Goal: Task Accomplishment & Management: Complete application form

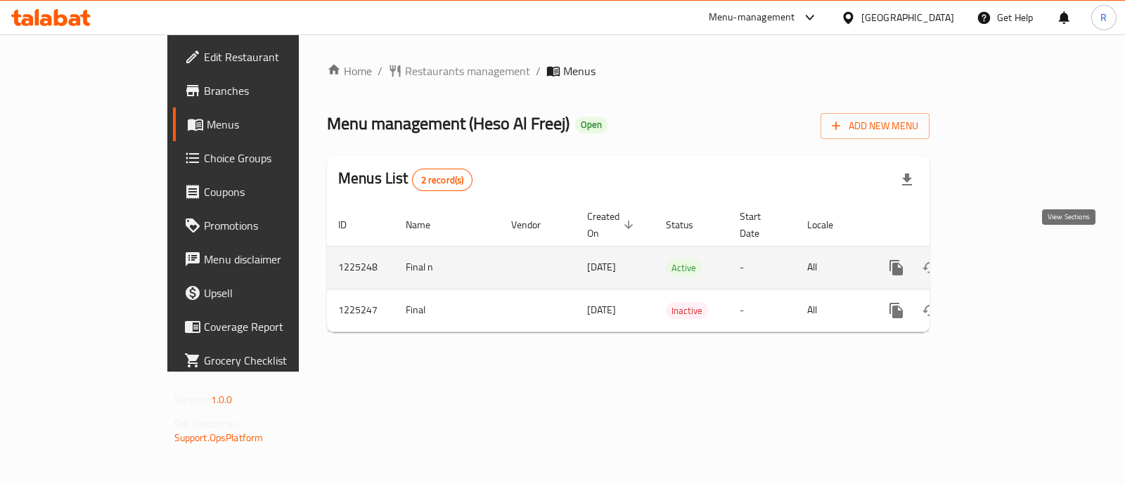
click at [1015, 262] on link "enhanced table" at bounding box center [998, 268] width 34 height 34
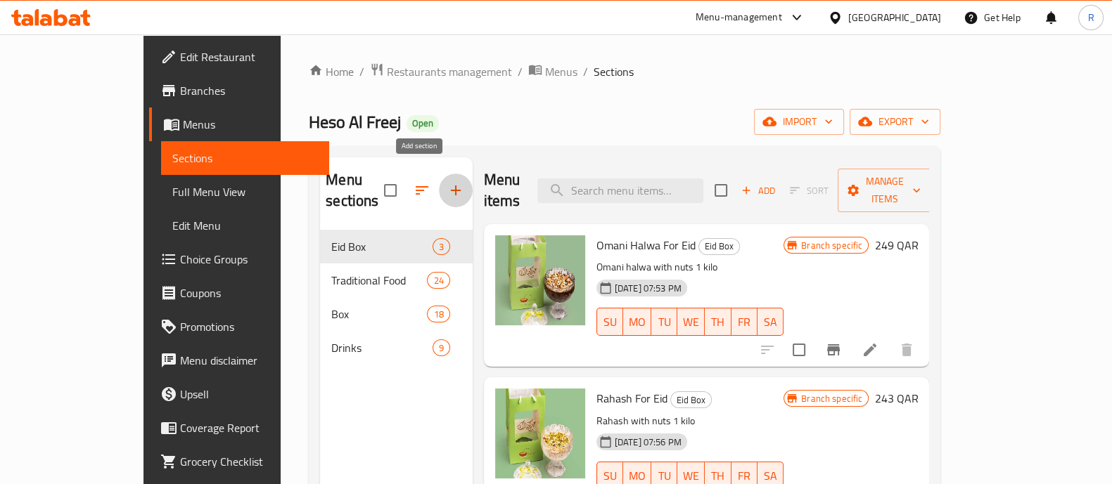
click at [447, 182] on icon "button" at bounding box center [455, 190] width 17 height 17
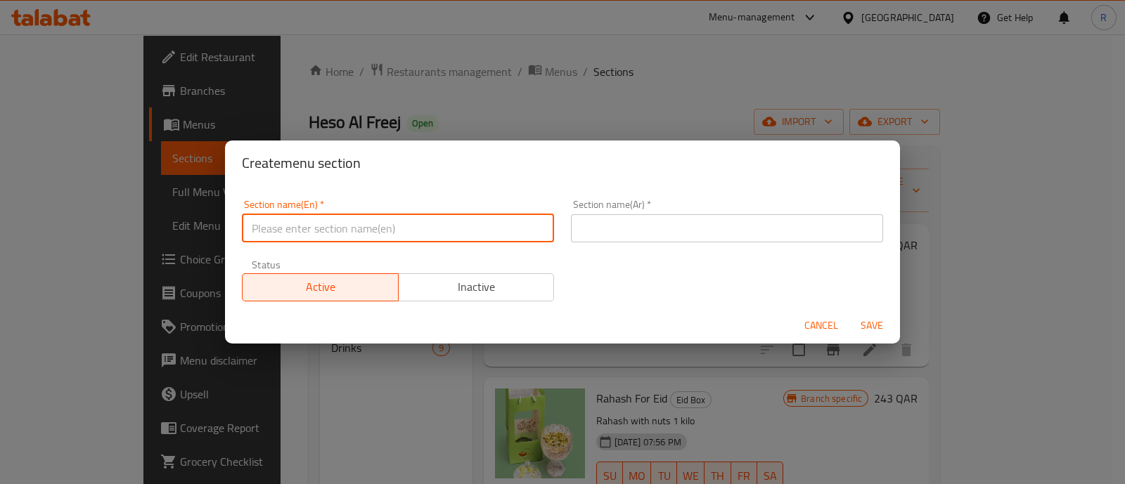
click at [358, 227] on input "text" at bounding box center [398, 228] width 312 height 28
type input "Teacher's Day"
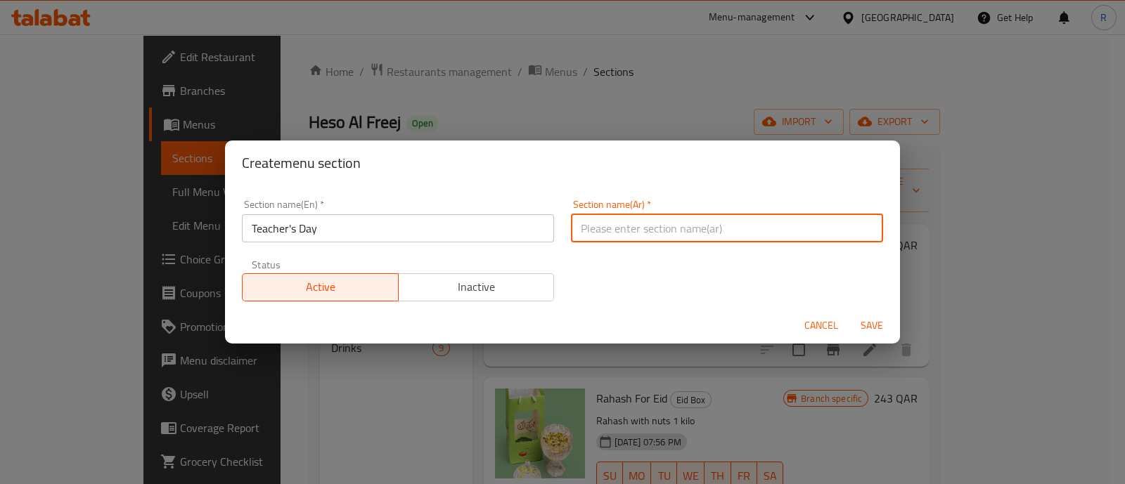
click at [608, 219] on input "text" at bounding box center [727, 228] width 312 height 28
paste input "يوم المعلم"
type input "يوم المعلم"
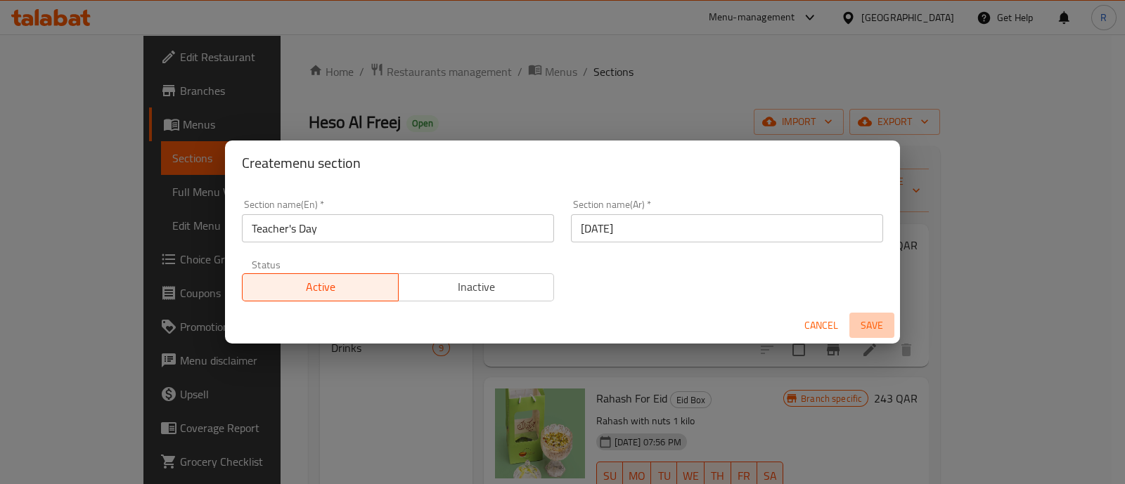
click at [870, 328] on span "Save" at bounding box center [872, 326] width 34 height 18
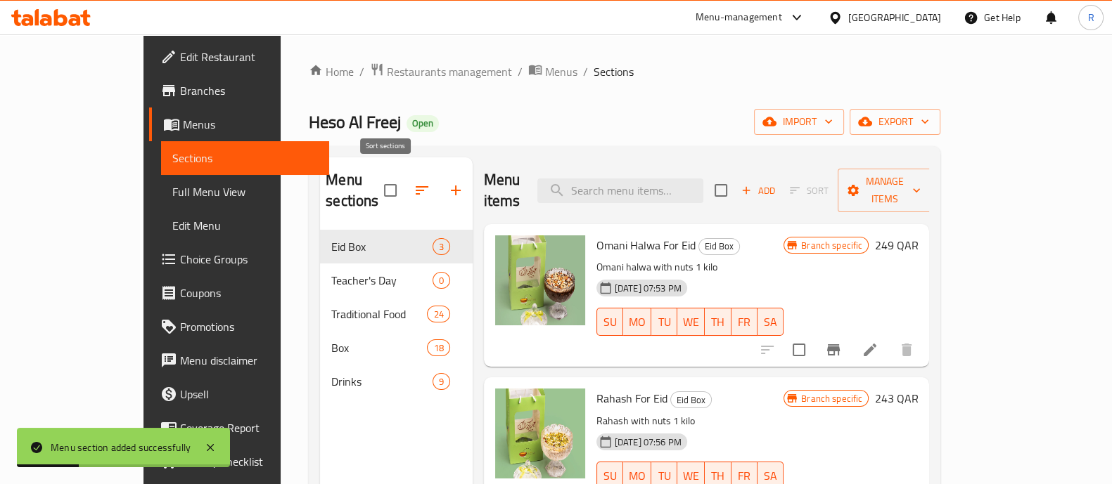
click at [416, 186] on icon "button" at bounding box center [422, 190] width 13 height 8
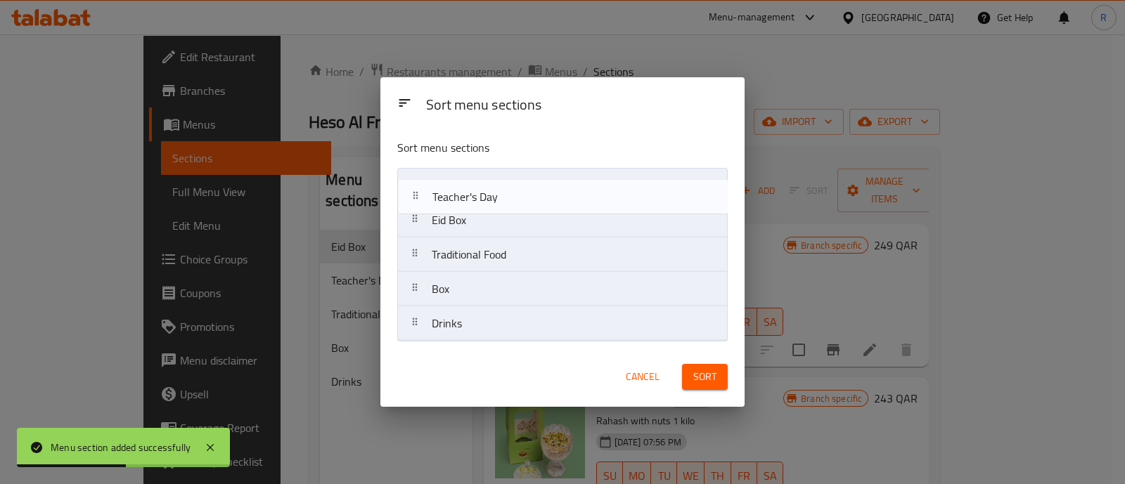
drag, startPoint x: 462, startPoint y: 216, endPoint x: 464, endPoint y: 181, distance: 35.2
click at [464, 181] on nav "Eid Box Teacher's Day Traditional Food Box Drinks" at bounding box center [562, 255] width 330 height 174
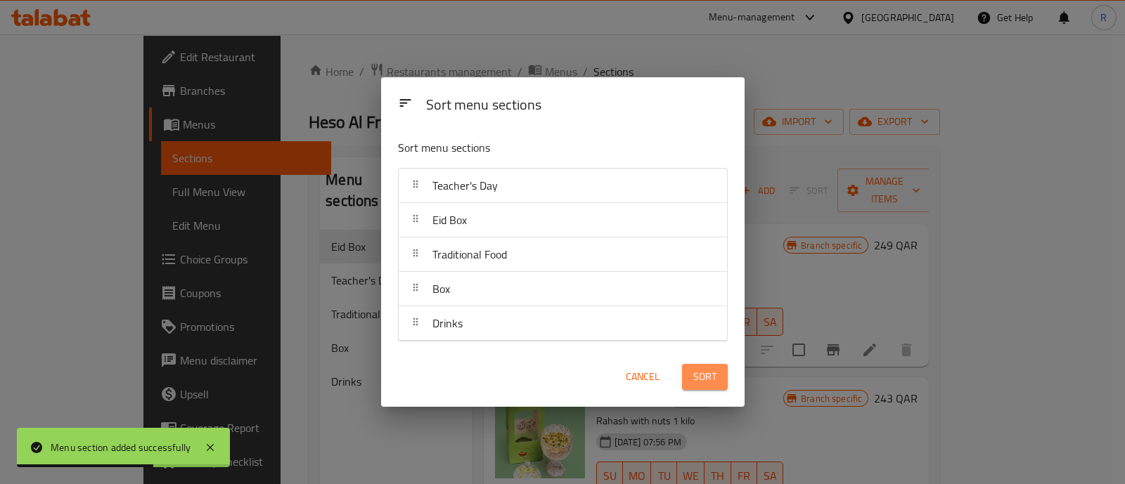
click at [707, 378] on span "Sort" at bounding box center [704, 377] width 23 height 18
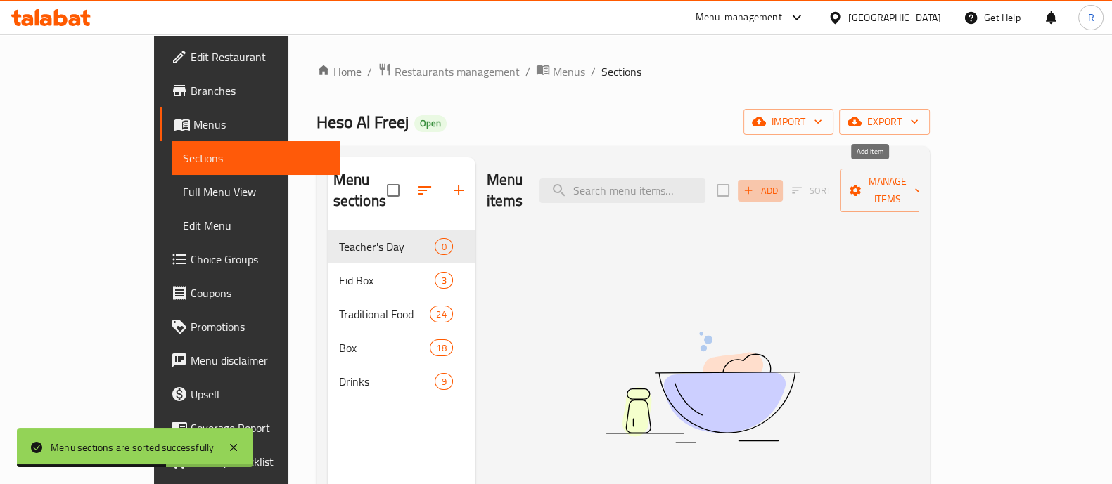
click at [779, 183] on span "Add" at bounding box center [760, 191] width 38 height 16
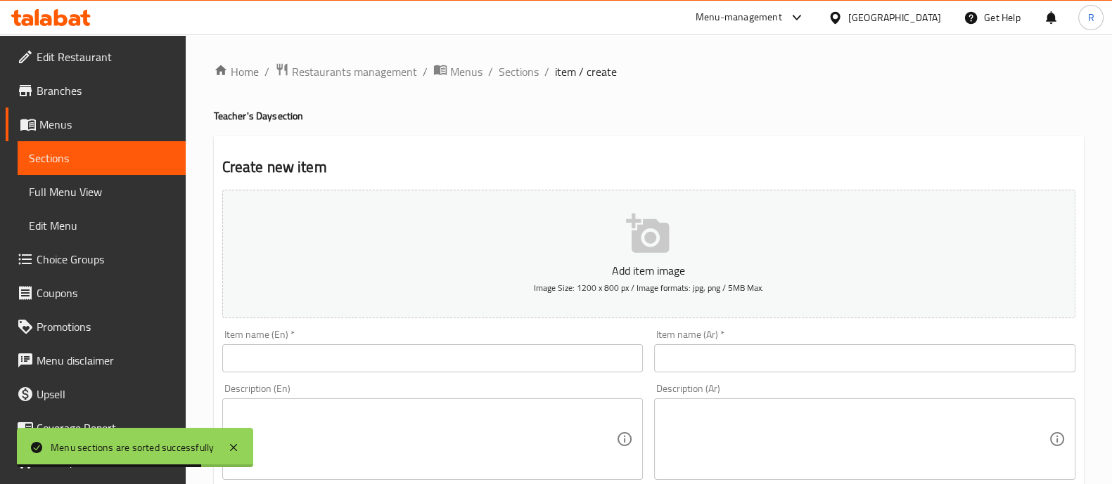
scroll to position [205, 0]
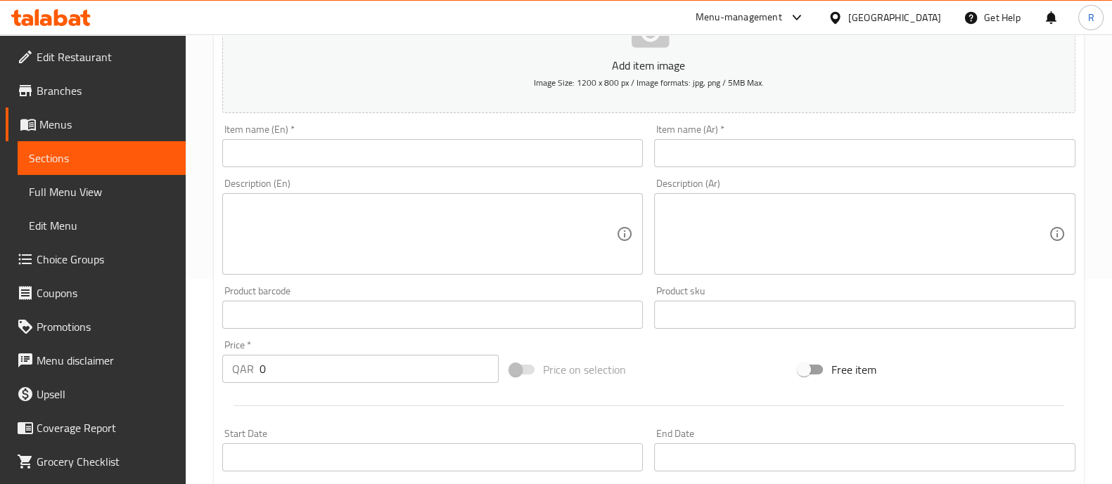
click at [683, 242] on textarea at bounding box center [856, 234] width 385 height 67
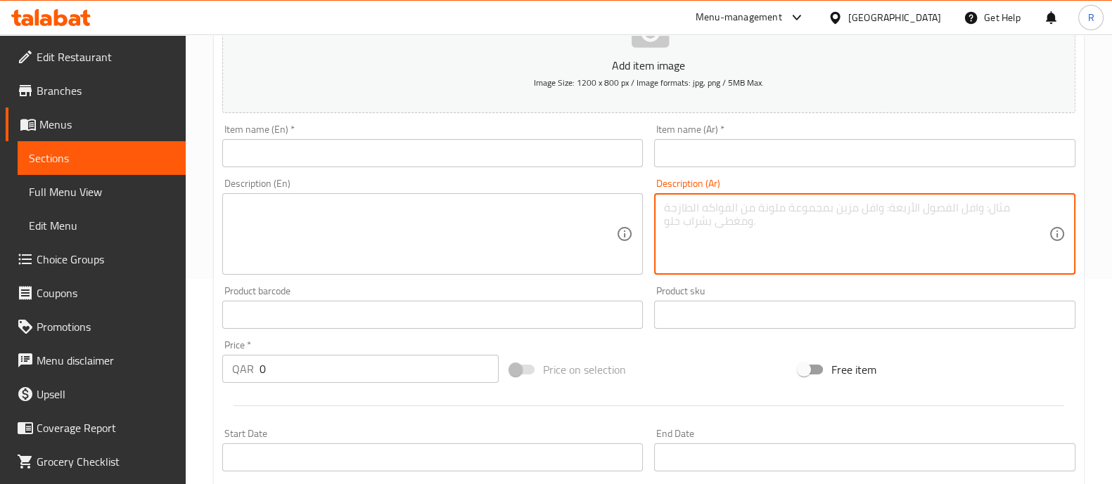
paste textarea "هديه يوم المعلم يحتوي على كوب وعباره للمعلم وهديه 2 قطعه كيك قرص العقيلي"
drag, startPoint x: 755, startPoint y: 211, endPoint x: 686, endPoint y: 191, distance: 71.7
click at [686, 191] on div "Description (Ar) هديه يوم المعلم يحتوي على كوب وعباره للمعلم وهديه 2 قطعه كيك ق…" at bounding box center [864, 227] width 421 height 96
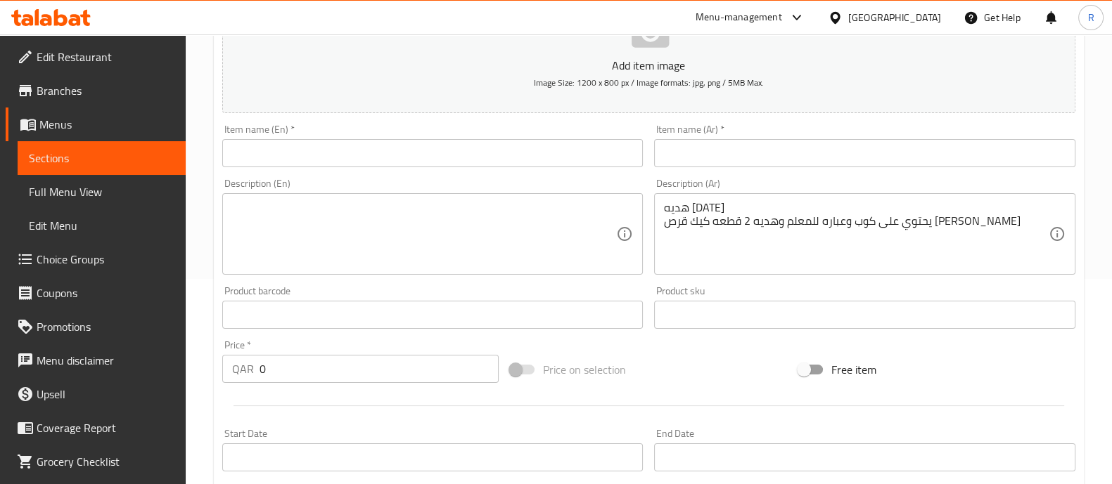
click at [686, 191] on div "Description (Ar) هديه يوم المعلم يحتوي على كوب وعباره للمعلم وهديه 2 قطعه كيك ق…" at bounding box center [864, 227] width 421 height 96
drag, startPoint x: 662, startPoint y: 206, endPoint x: 743, endPoint y: 209, distance: 81.6
click at [743, 209] on div "هديه يوم المعلم يحتوي على كوب وعباره للمعلم وهديه 2 قطعه كيك قرص العقيلي Descri…" at bounding box center [864, 234] width 421 height 82
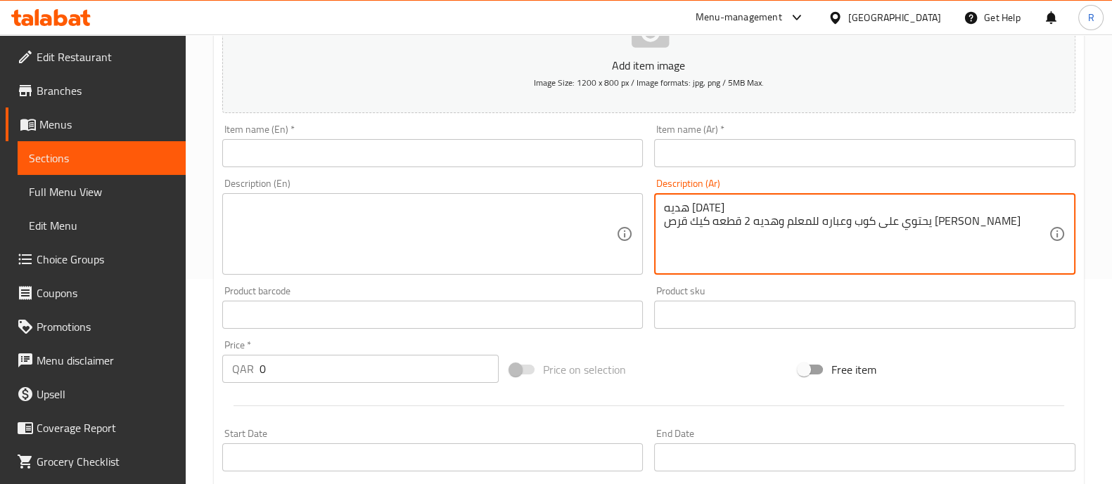
click at [743, 209] on textarea "هديه يوم المعلم يحتوي على كوب وعباره للمعلم وهديه 2 قطعه كيك قرص العقيلي" at bounding box center [856, 234] width 385 height 67
drag, startPoint x: 743, startPoint y: 209, endPoint x: 663, endPoint y: 205, distance: 80.2
click at [664, 205] on textarea "هديه يوم المعلم يحتوي على كوب وعباره للمعلم وهديه 2 قطعه كيك قرص العقيلي" at bounding box center [856, 234] width 385 height 67
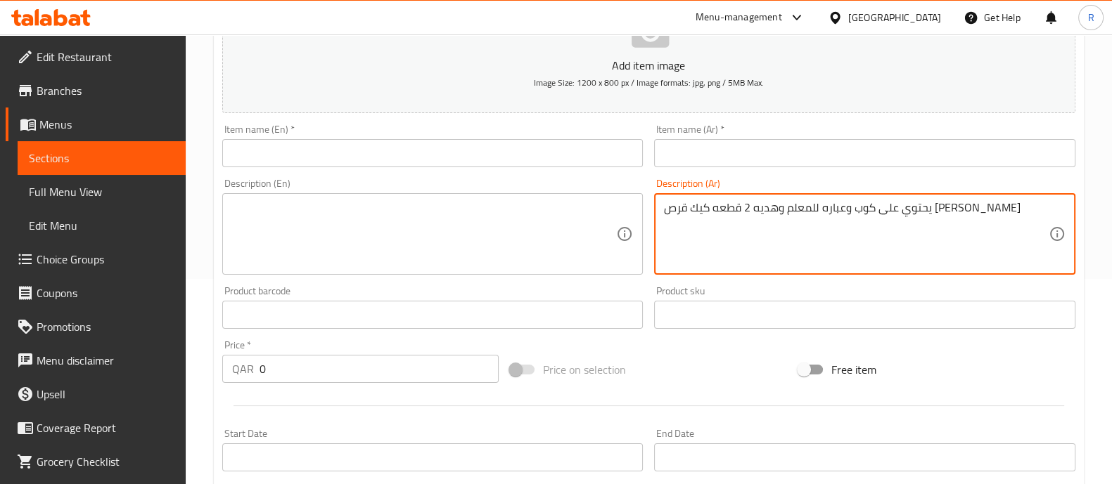
type textarea "يحتوي على كوب وعباره للمعلم وهديه 2 قطعه كيك قرص [PERSON_NAME]"
click at [699, 163] on input "text" at bounding box center [864, 153] width 421 height 28
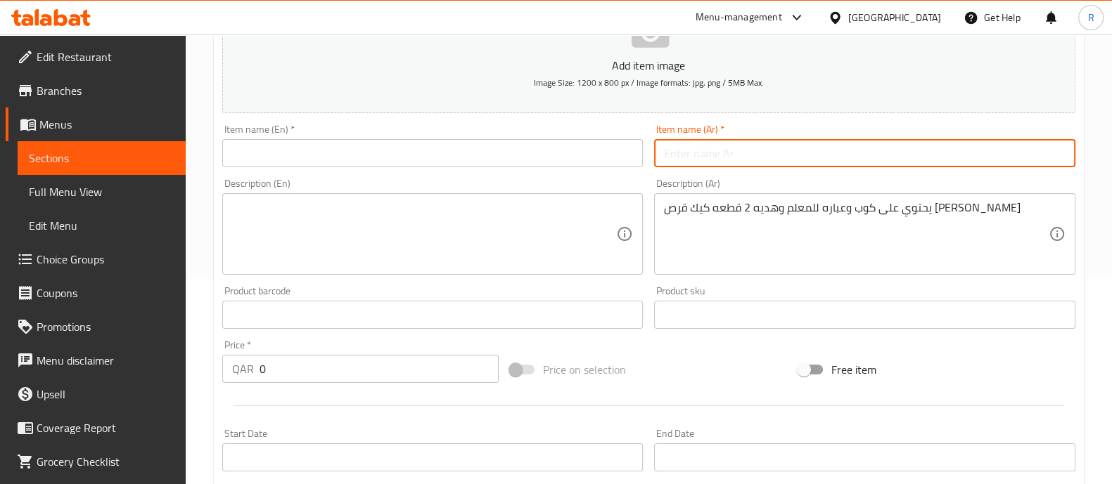
paste input "هديه [DATE]"
click at [712, 153] on input "هديه [DATE]" at bounding box center [864, 153] width 421 height 28
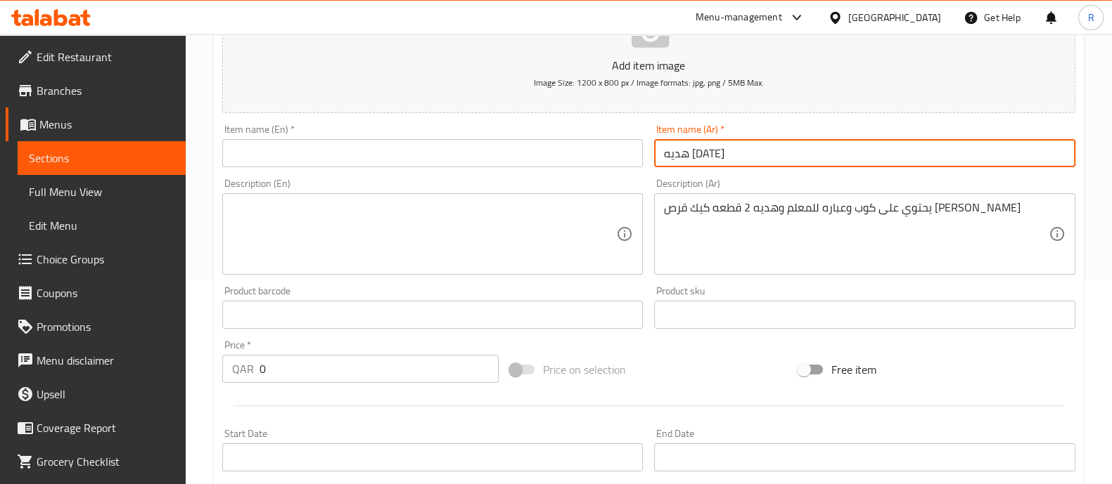
type input "هديه [DATE]"
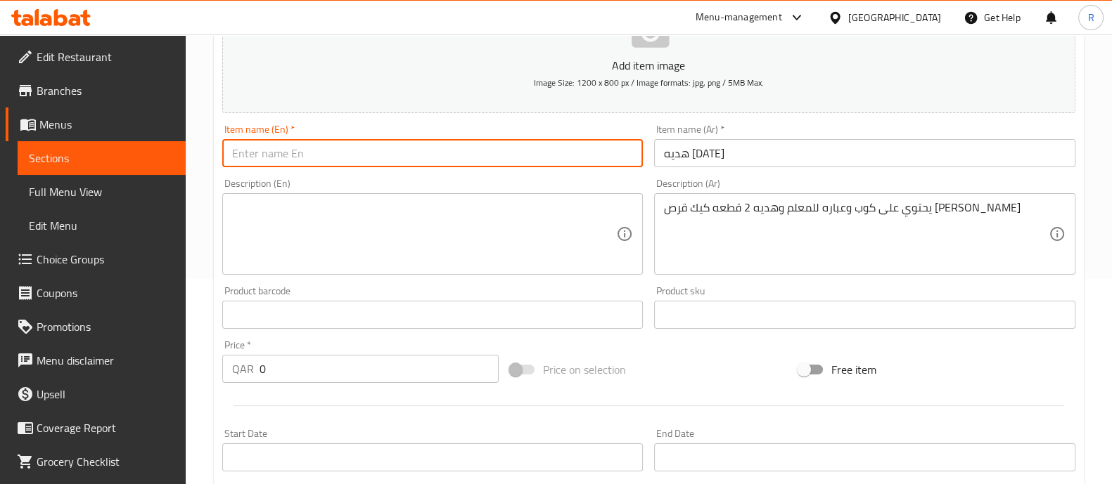
click at [399, 148] on input "text" at bounding box center [432, 153] width 421 height 28
paste input "Teacher's Day gift"
type input "Teacher's Day gift"
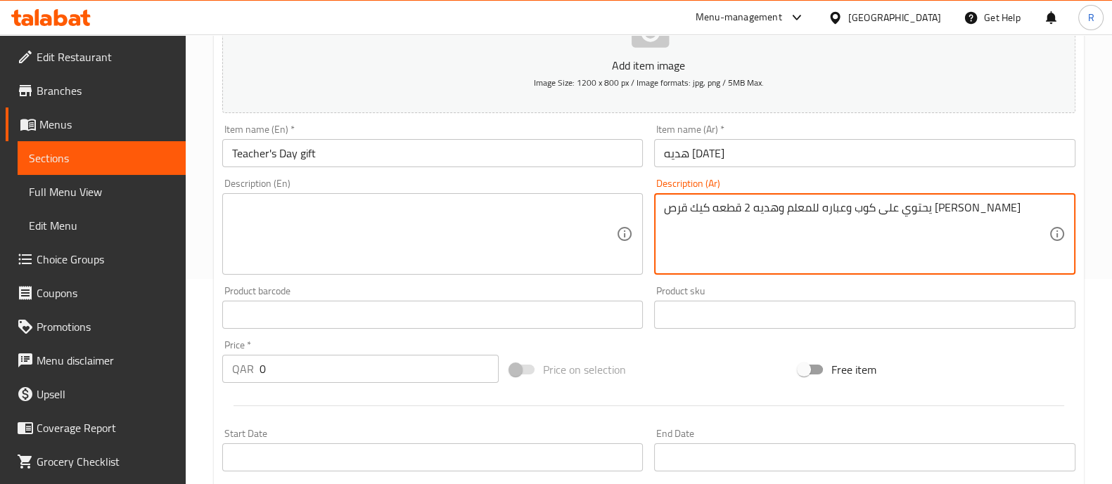
click at [690, 231] on textarea "يحتوي على كوب وعباره للمعلم وهديه 2 قطعه كيك قرص [PERSON_NAME]" at bounding box center [856, 234] width 385 height 67
click at [669, 206] on textarea at bounding box center [856, 234] width 385 height 67
paste textarea "يحتوي على كوب وعباره للمعلم وهديه 2 قطعه كيك قرص [PERSON_NAME]"
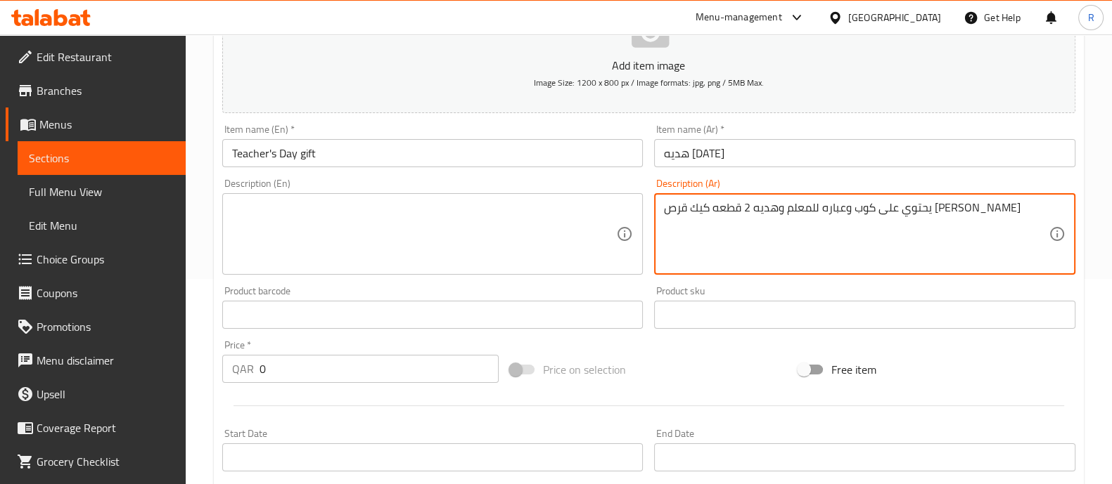
type textarea "يحتوي على كوب وعباره للمعلم وهديه 2 قطعه كيك قرص [PERSON_NAME]"
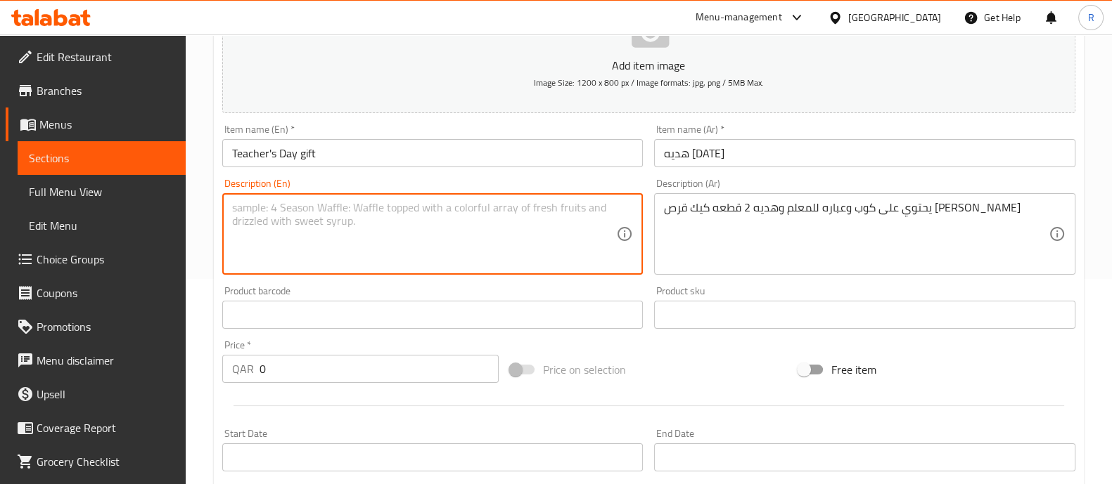
click at [525, 212] on textarea at bounding box center [424, 234] width 385 height 67
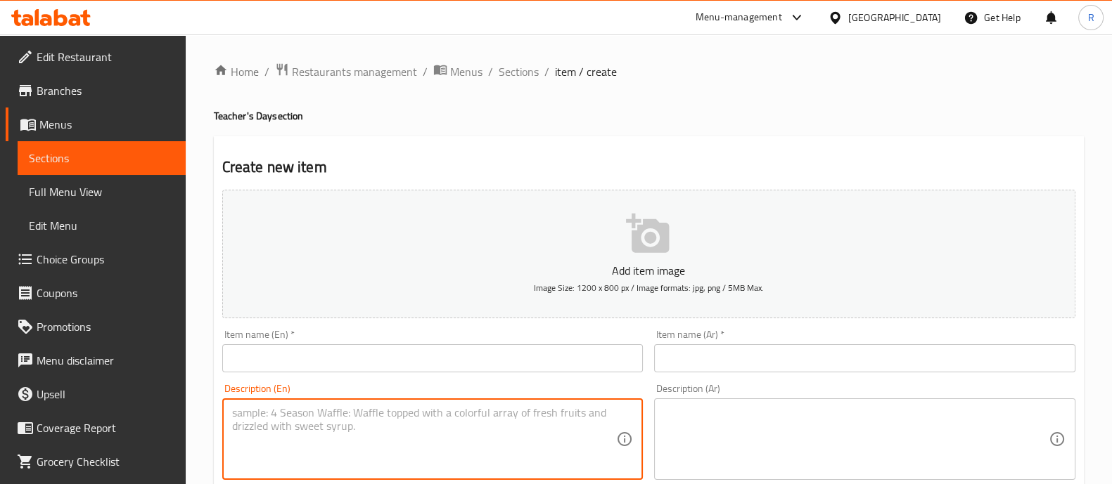
click at [356, 406] on textarea at bounding box center [424, 439] width 385 height 67
paste textarea "يحتوي على كوب وعباره للمعلم وهديه 2 قطعه كيك قرص [PERSON_NAME]"
type textarea "يحتوي على كوب وعباره للمعلم وهديه 2 قطعه كيك قرص [PERSON_NAME]"
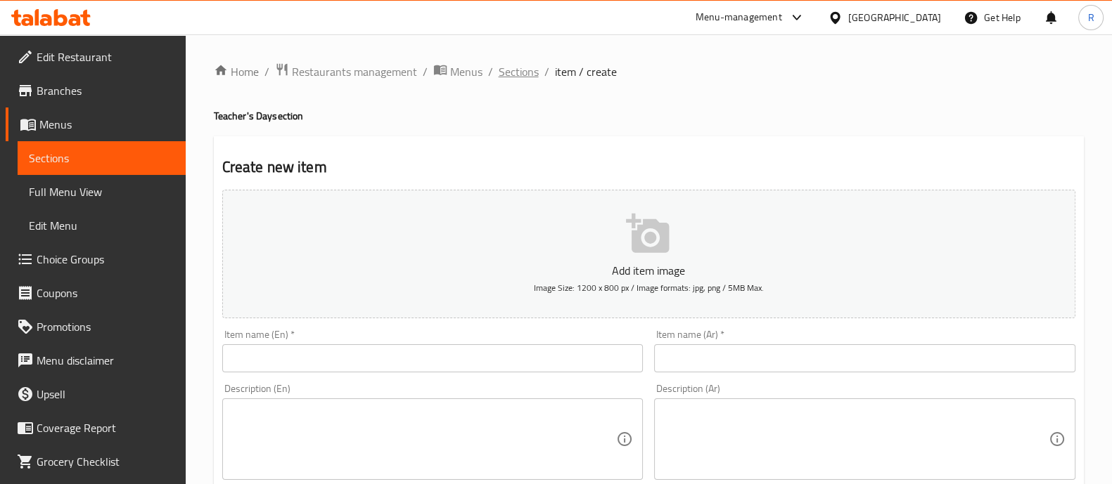
click at [527, 69] on span "Sections" at bounding box center [519, 71] width 40 height 17
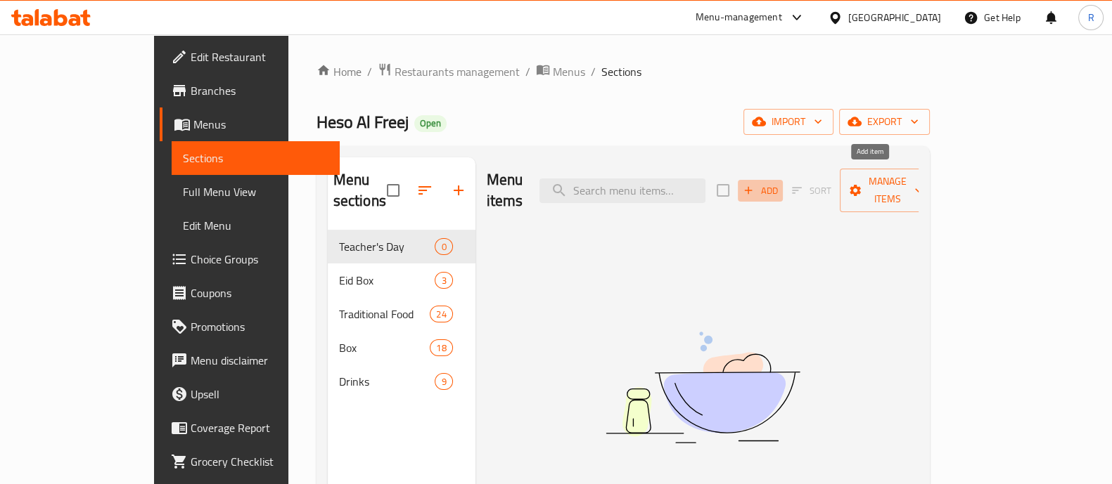
click at [779, 183] on span "Add" at bounding box center [760, 191] width 38 height 16
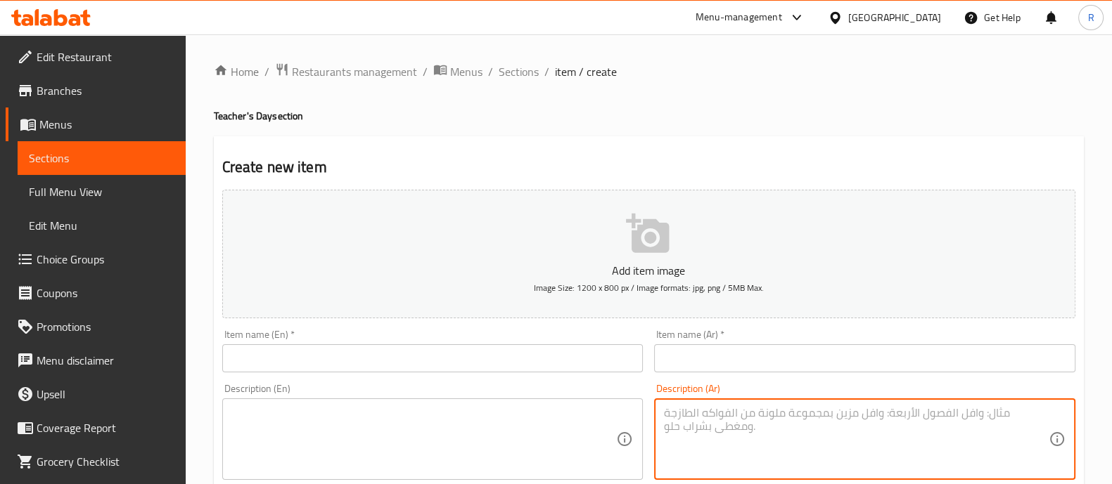
click at [741, 422] on textarea at bounding box center [856, 439] width 385 height 67
paste textarea "يحتوي على كوب وعباره للمعلم وهديه 2 قطعه كيك قرص [PERSON_NAME]"
type textarea "يحتوي على كوب وعباره للمعلم وهديه 2 قطعه كيك قرص [PERSON_NAME]"
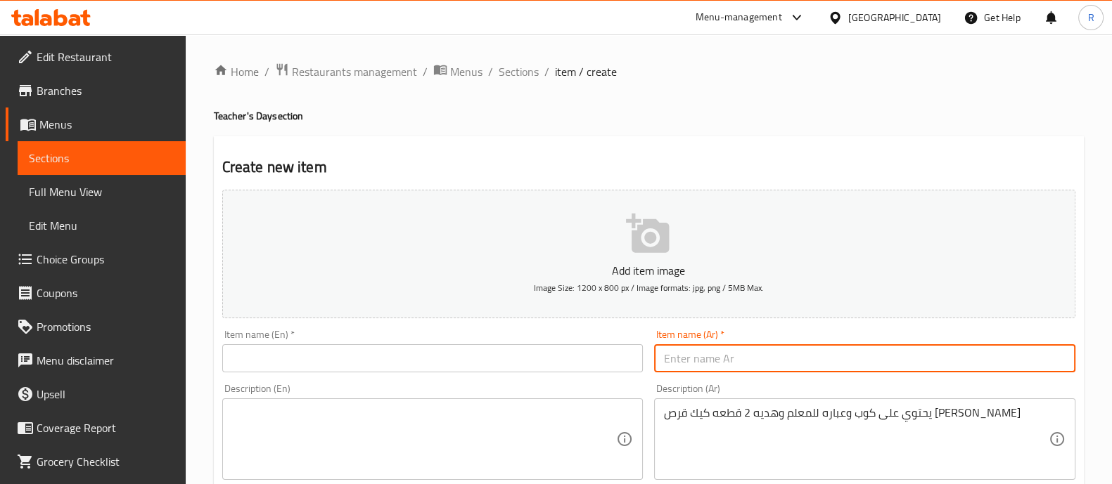
click at [708, 369] on input "text" at bounding box center [864, 359] width 421 height 28
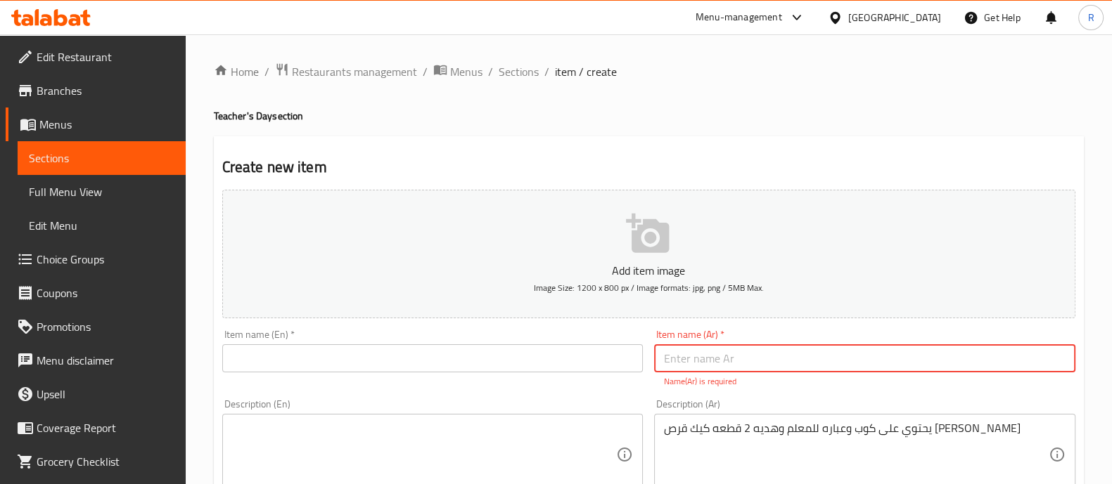
paste input "هديه [DATE]"
type input "هديه [DATE]"
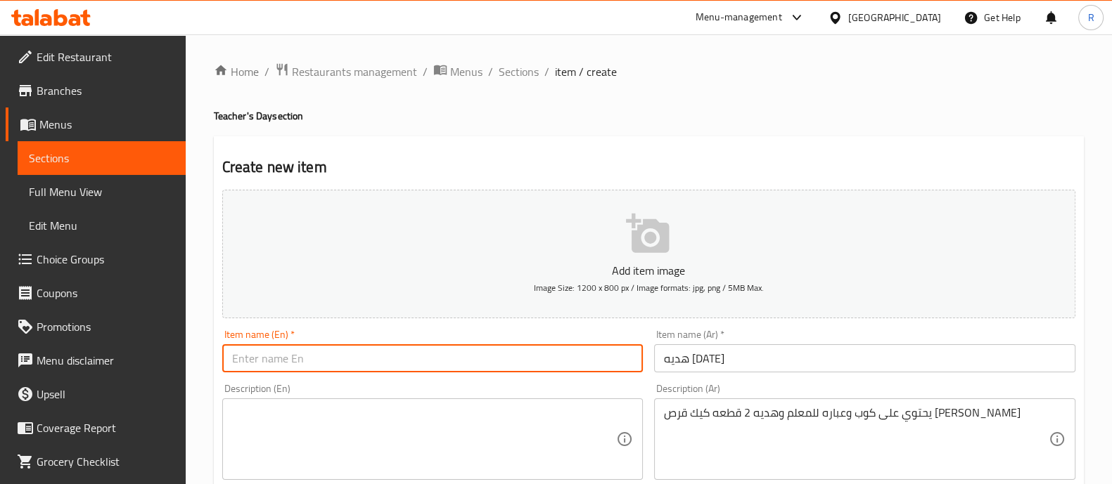
click at [481, 357] on input "text" at bounding box center [432, 359] width 421 height 28
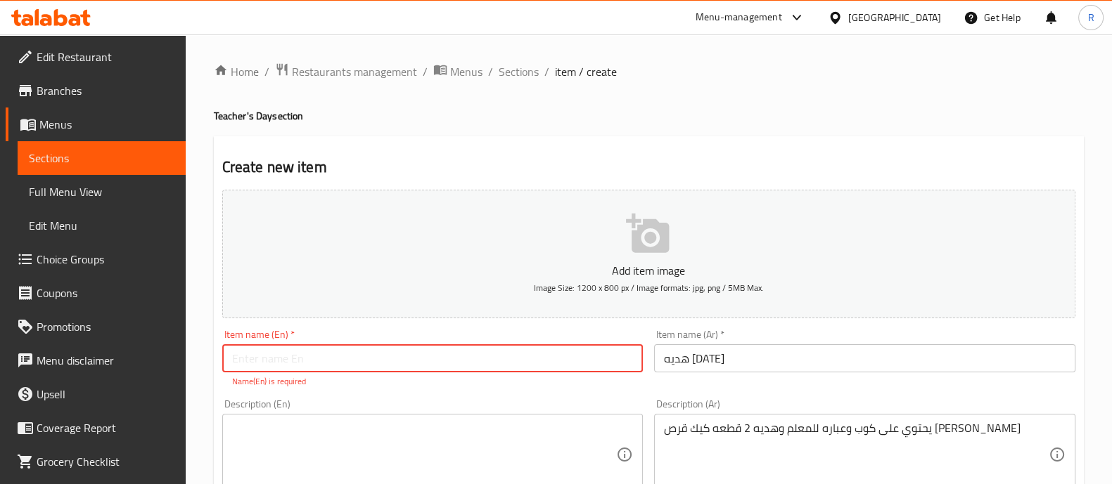
paste input "Teacher's Day gift"
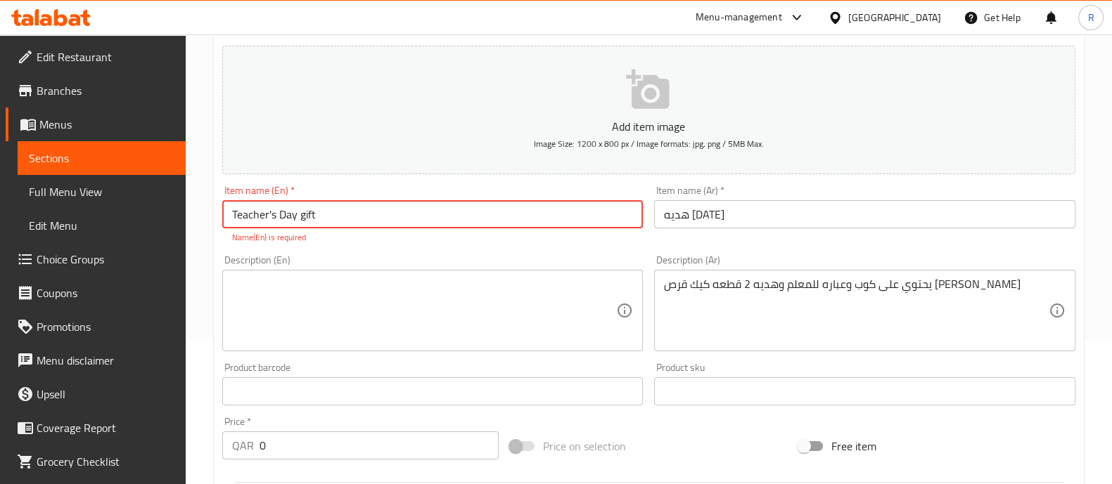
scroll to position [154, 0]
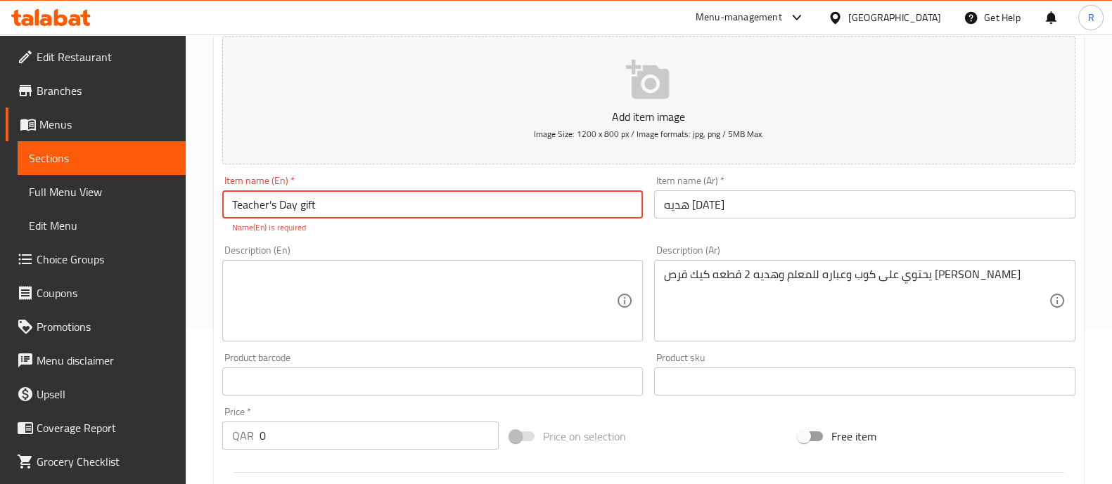
type input "Teacher's Day gift"
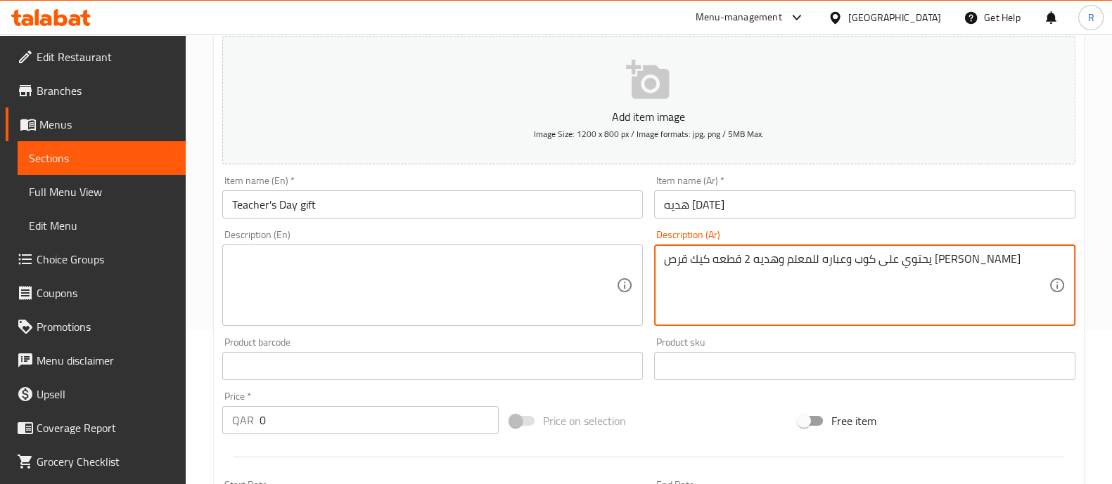
click at [299, 271] on textarea at bounding box center [424, 285] width 385 height 67
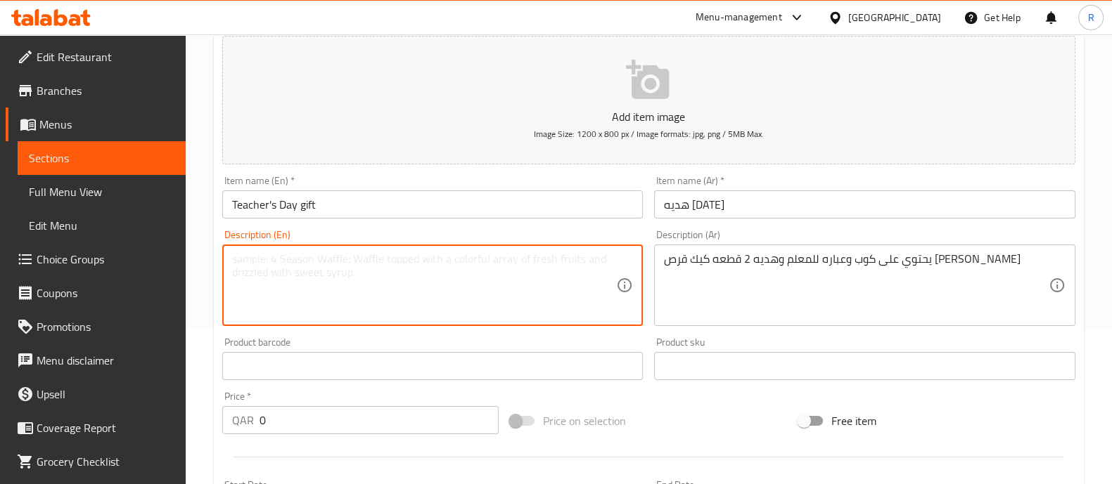
paste textarea "It contains a cup, a phrase for the teacher, and a gift of 2 pieces of Al-Aqili…"
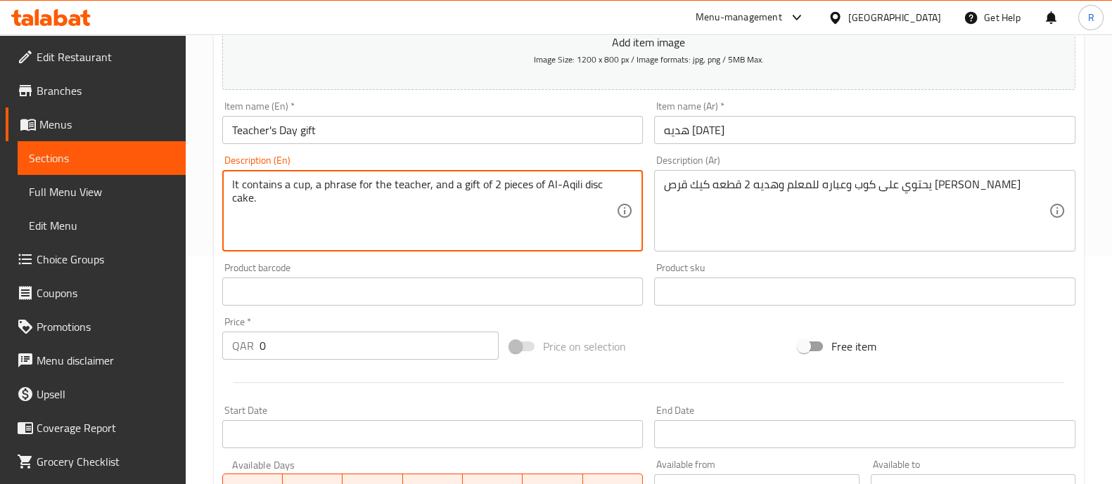
scroll to position [233, 0]
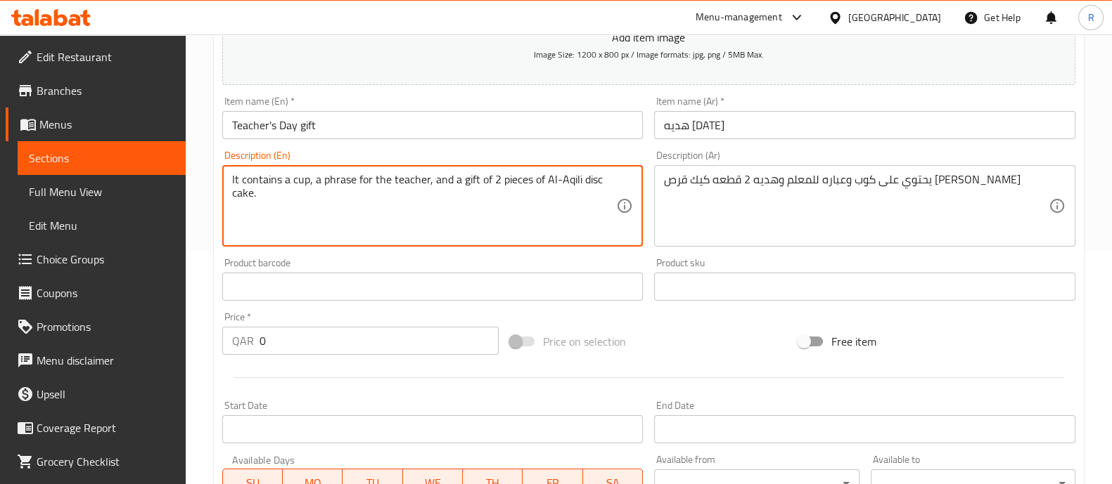
type textarea "It contains a cup, a phrase for the teacher, and a gift of 2 pieces of Al-Aqili…"
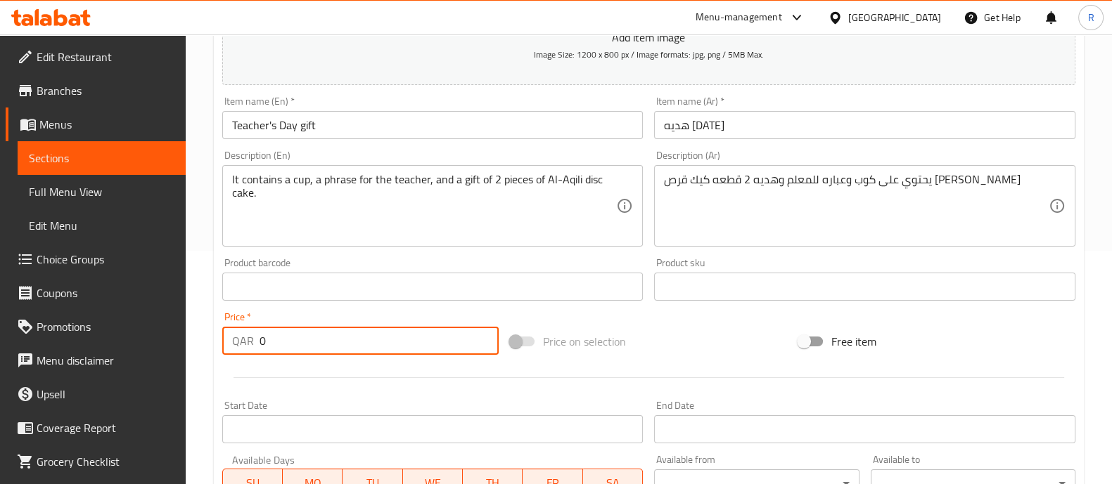
click at [284, 352] on input "0" at bounding box center [379, 341] width 240 height 28
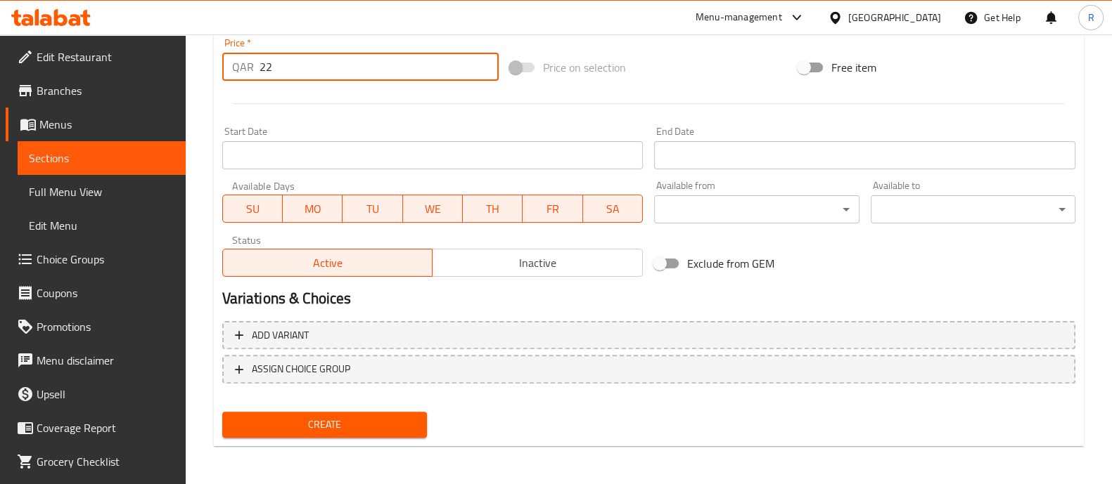
type input "22"
click at [281, 417] on span "Create" at bounding box center [324, 425] width 182 height 18
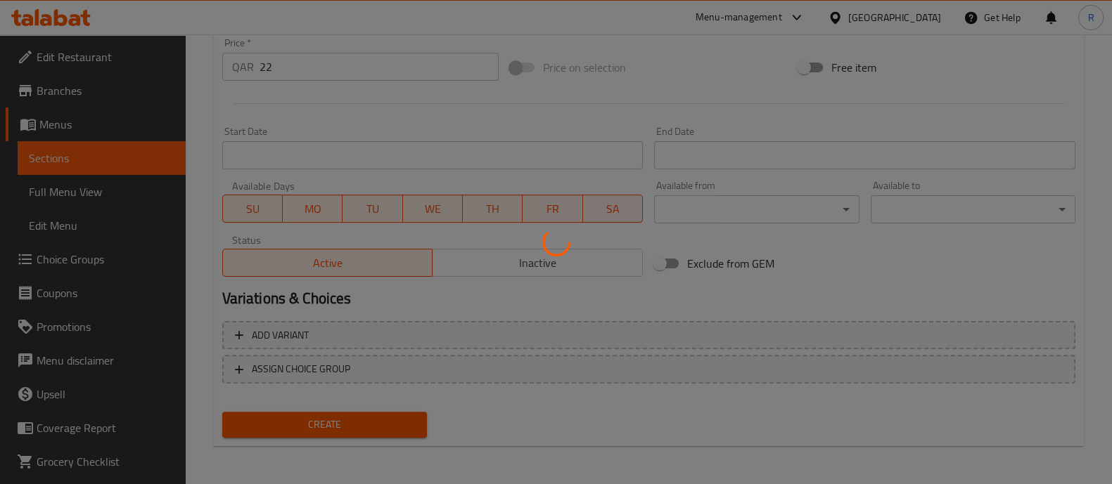
type input "0"
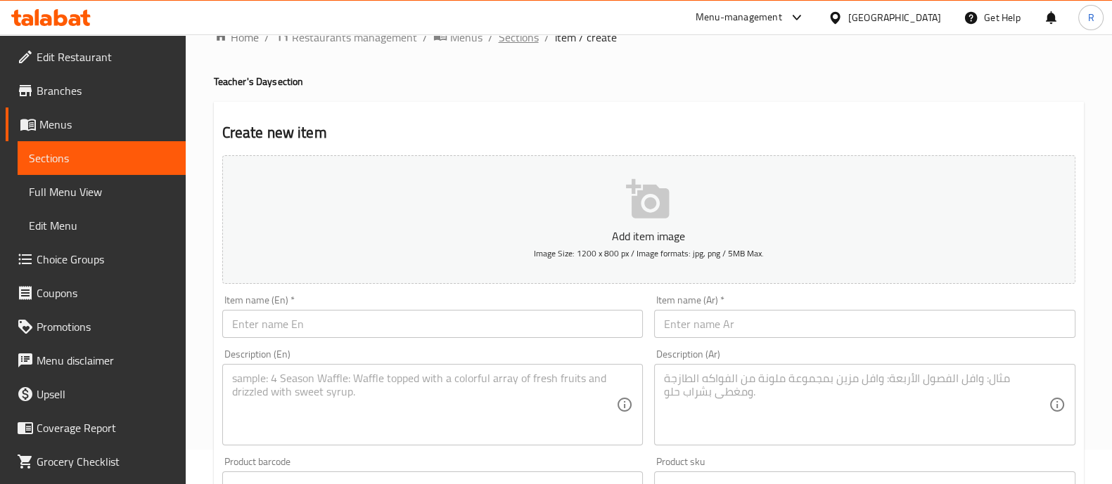
scroll to position [0, 0]
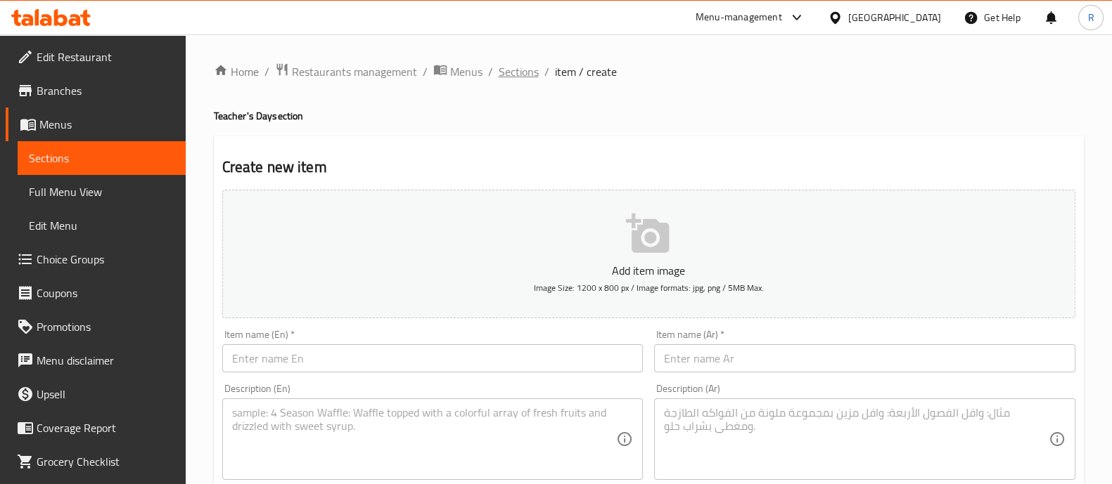
click at [516, 77] on span "Sections" at bounding box center [519, 71] width 40 height 17
